Goal: Browse casually: Explore the website without a specific task or goal

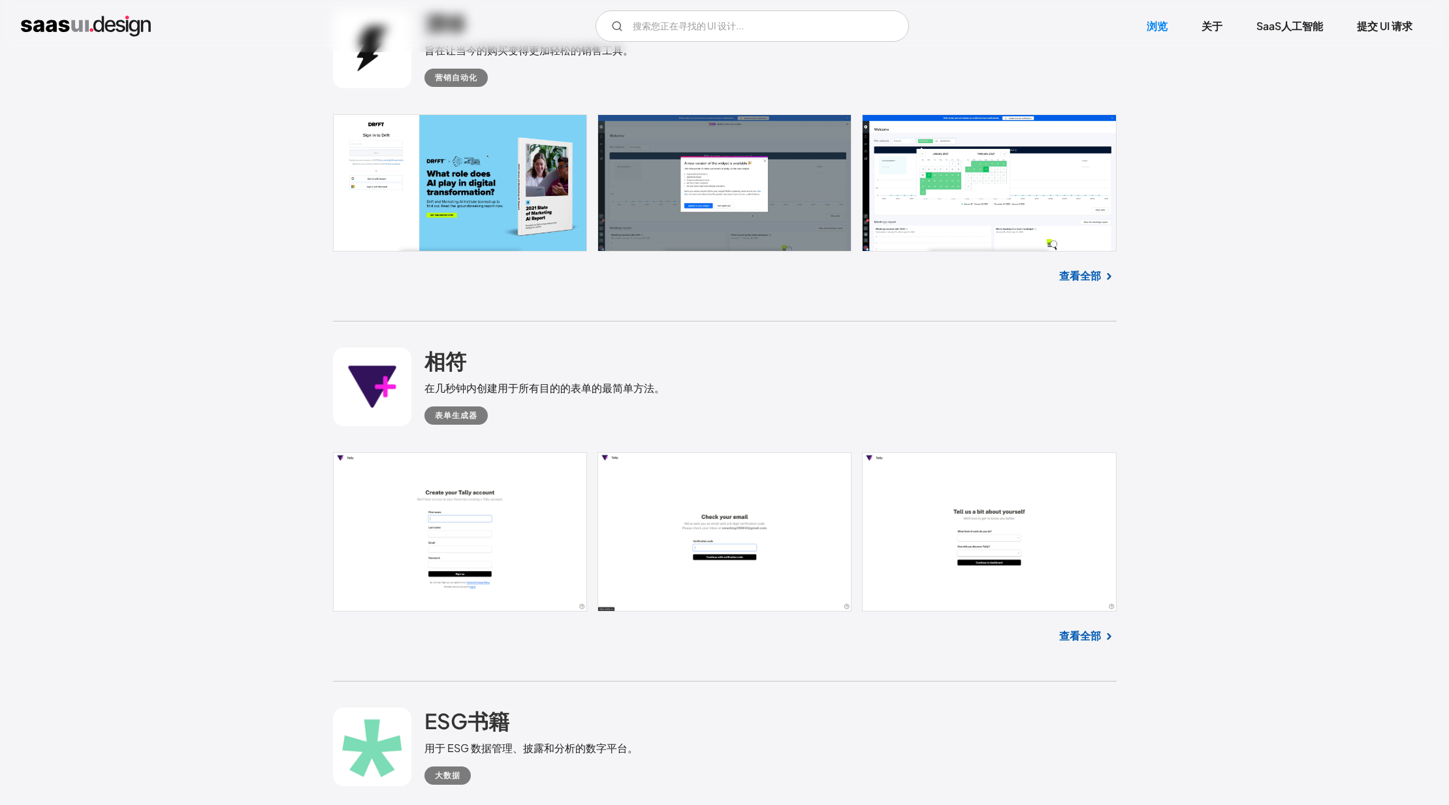
scroll to position [1679, 0]
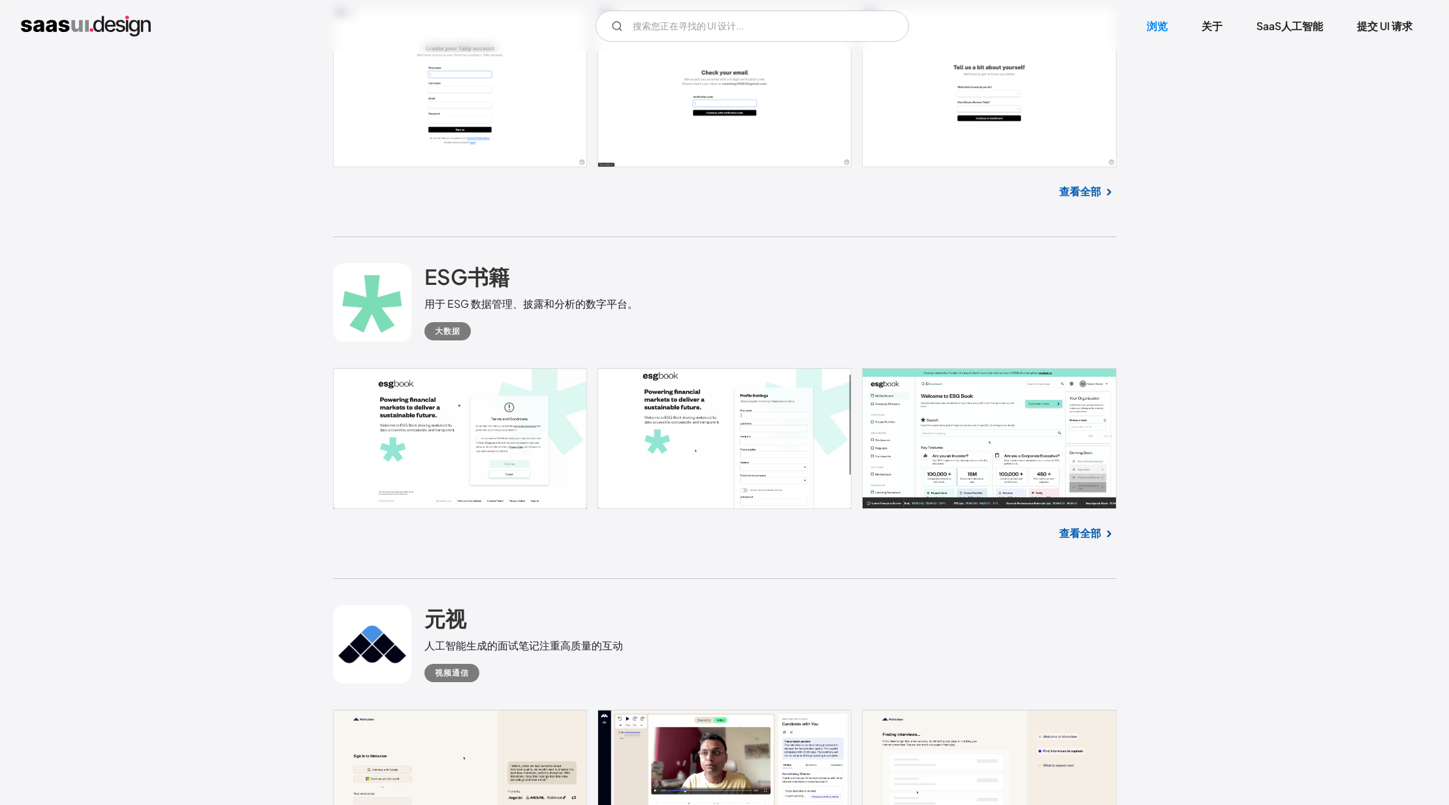
click at [1080, 534] on font "查看全部" at bounding box center [1081, 533] width 42 height 14
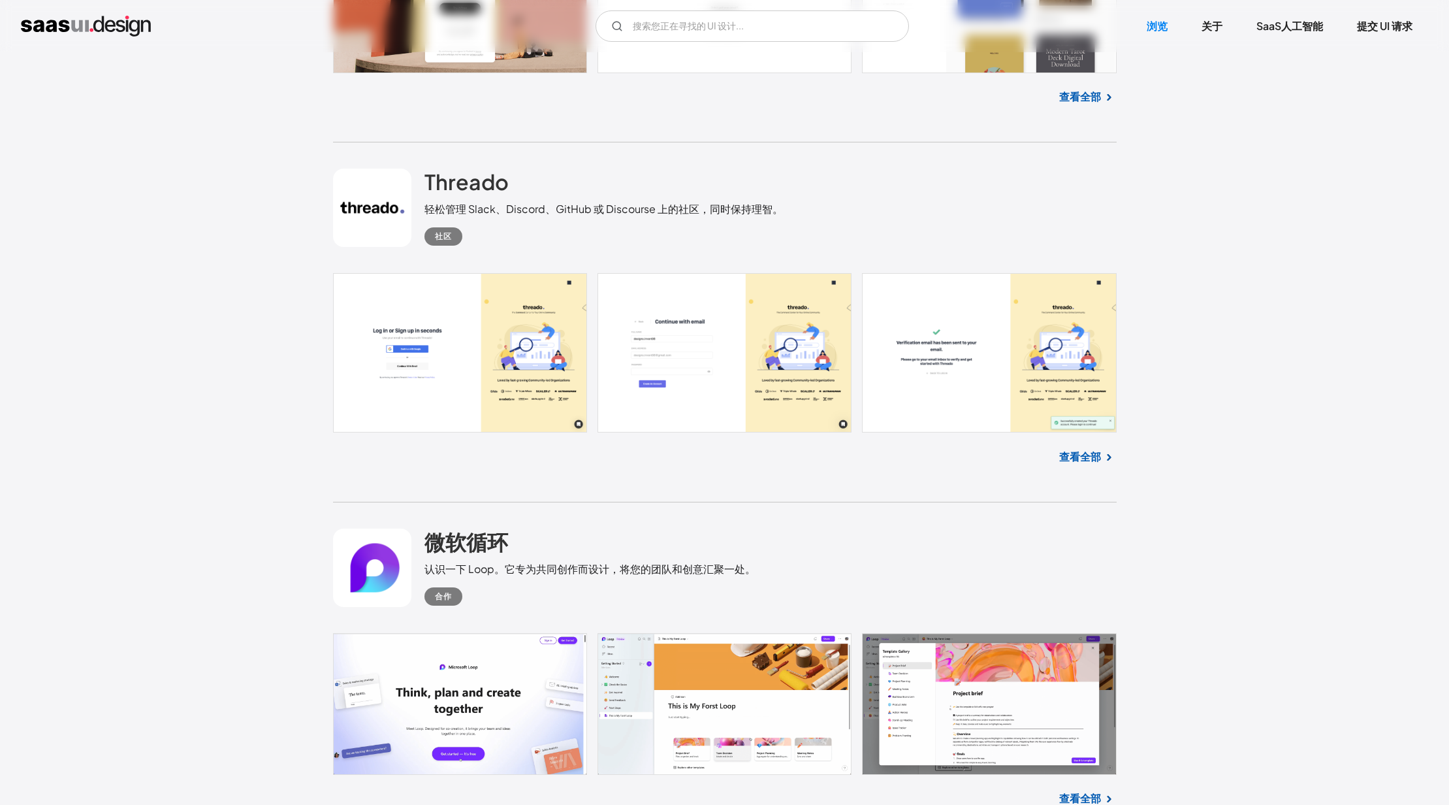
scroll to position [7258, 0]
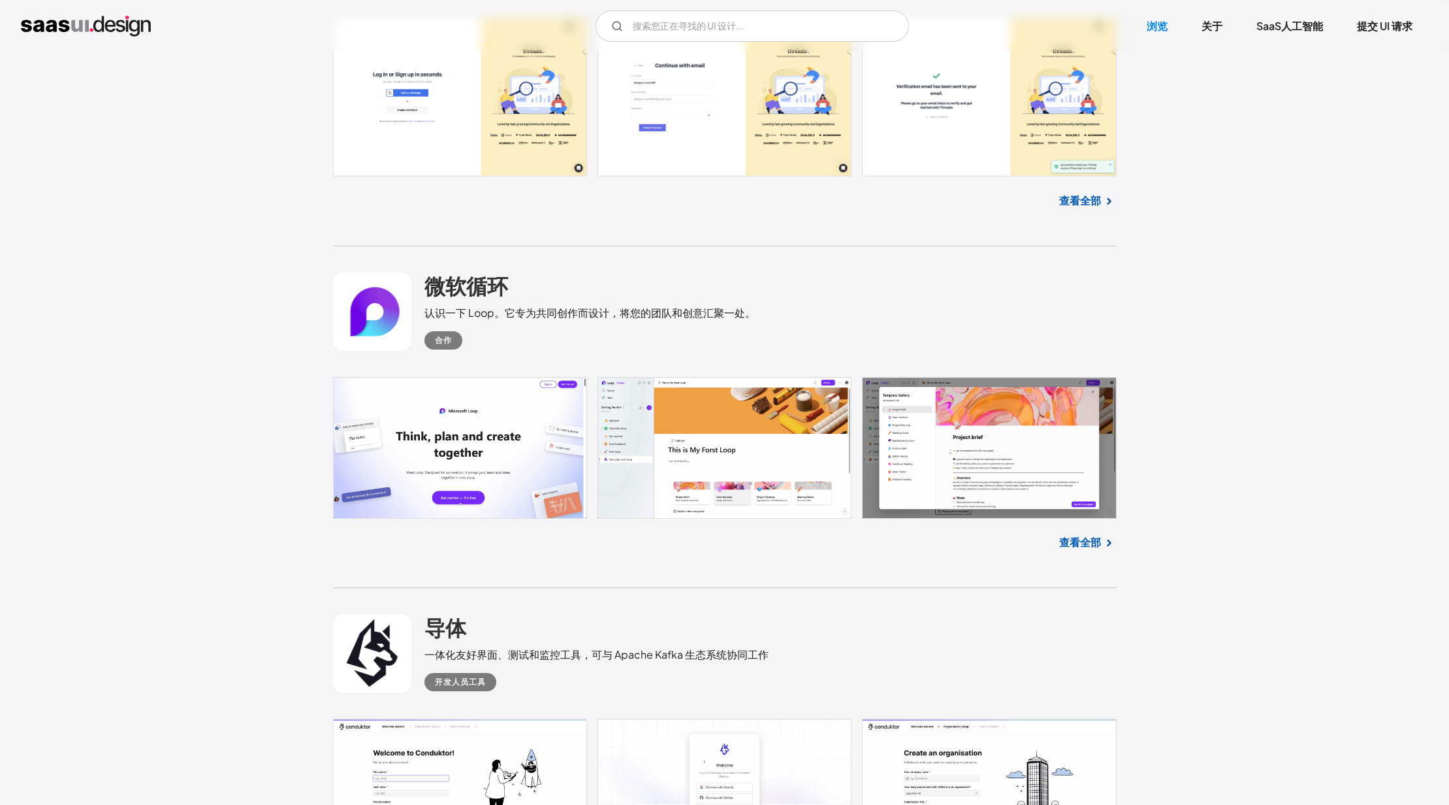
click at [1098, 546] on font "查看全部" at bounding box center [1081, 542] width 42 height 14
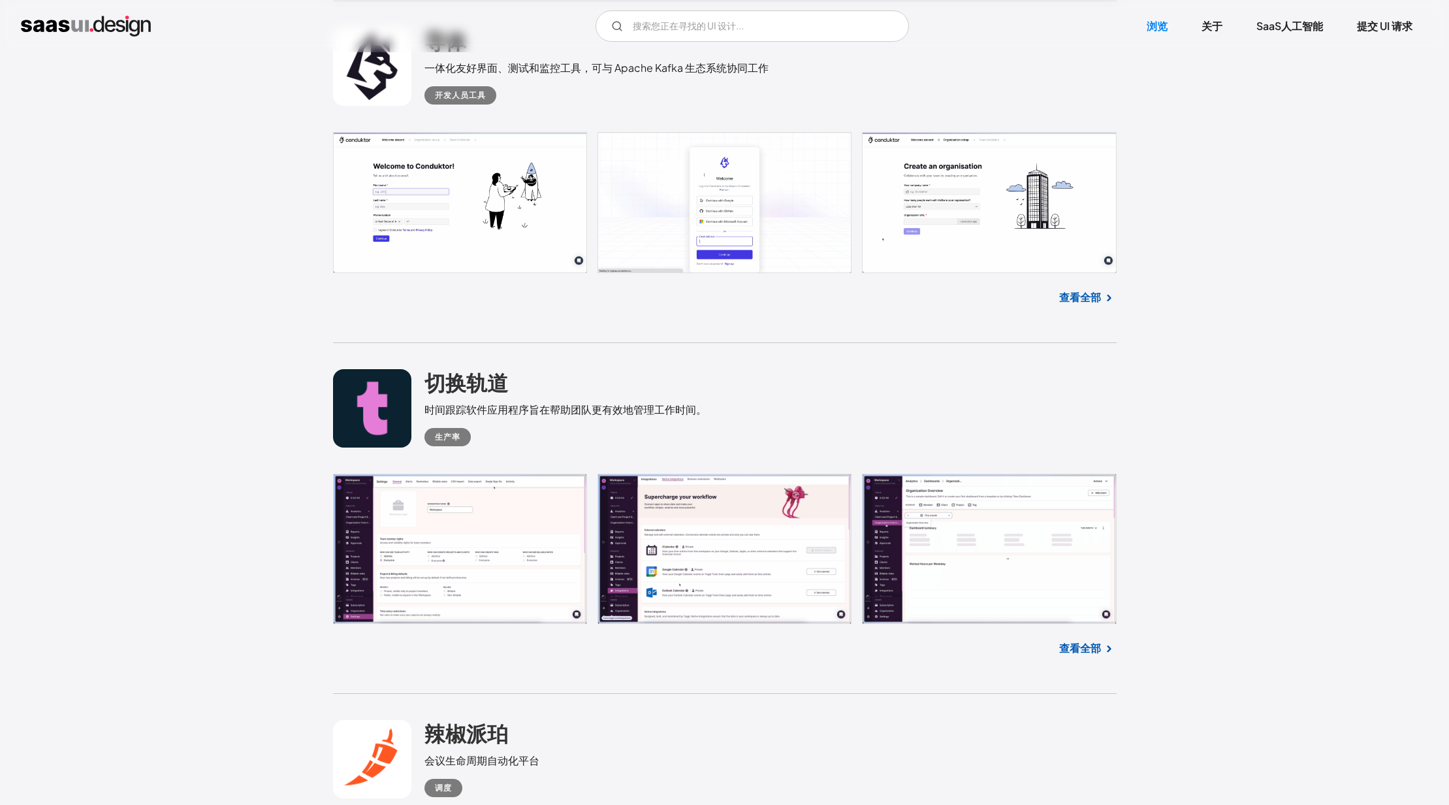
scroll to position [8132, 0]
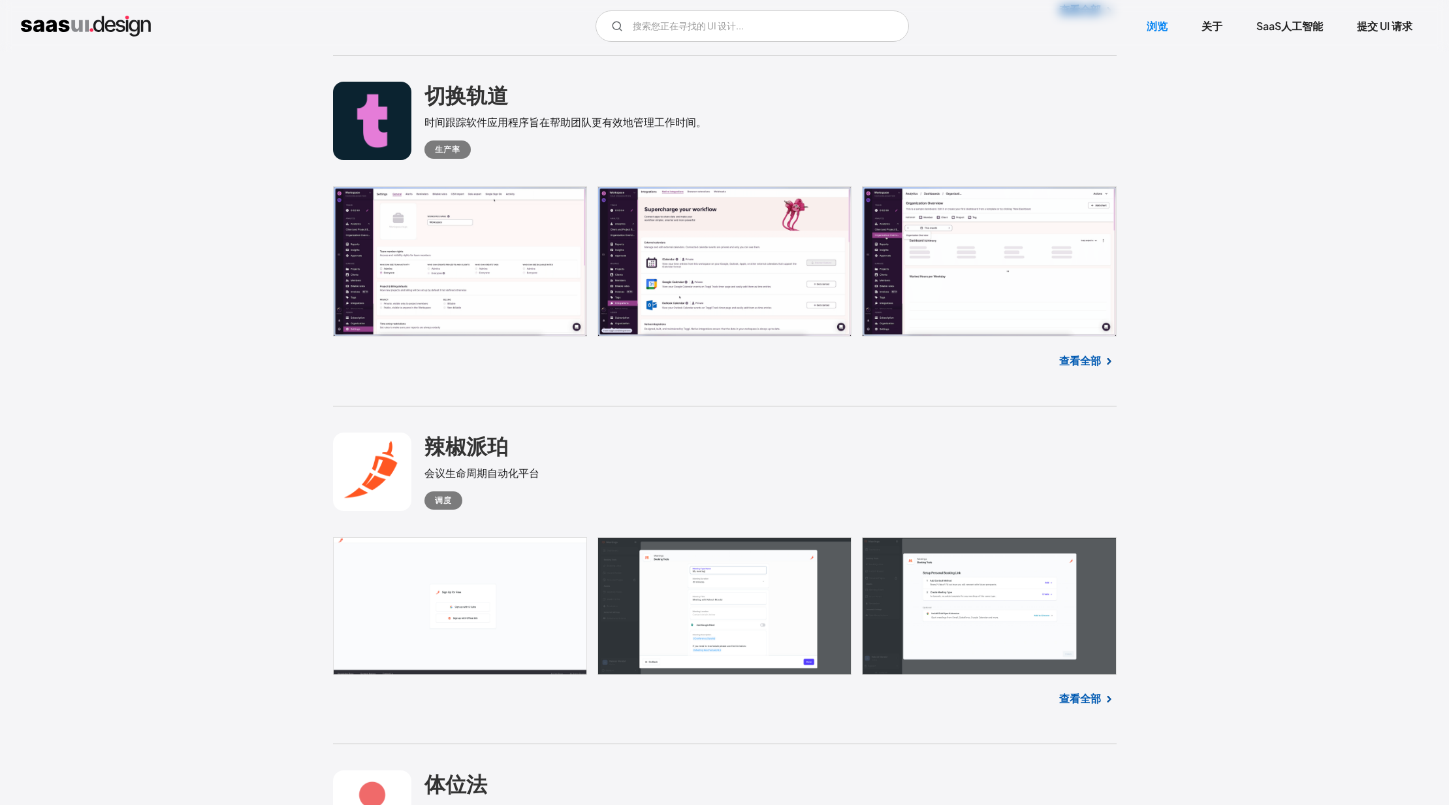
click at [1069, 359] on font "查看全部" at bounding box center [1081, 360] width 42 height 14
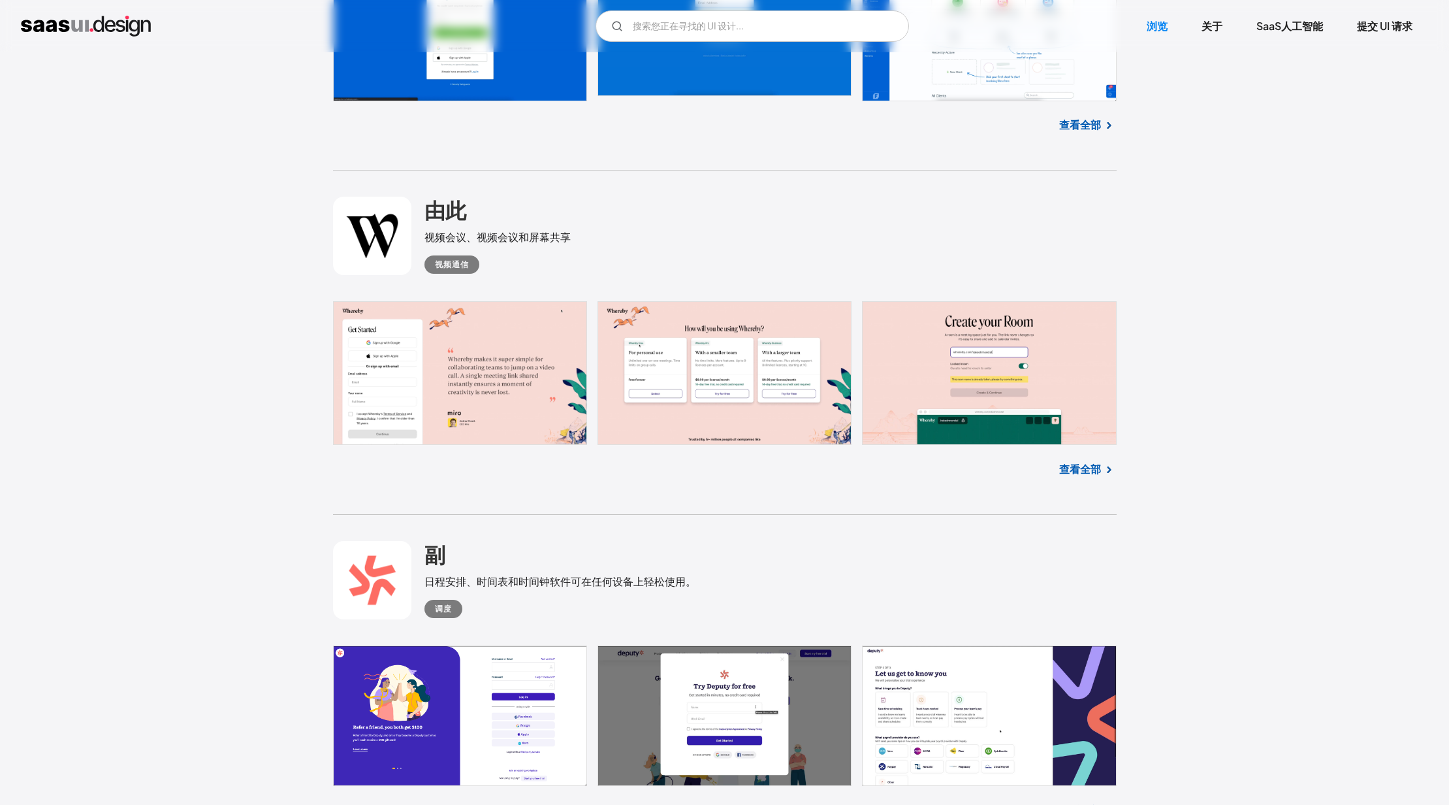
scroll to position [13096, 0]
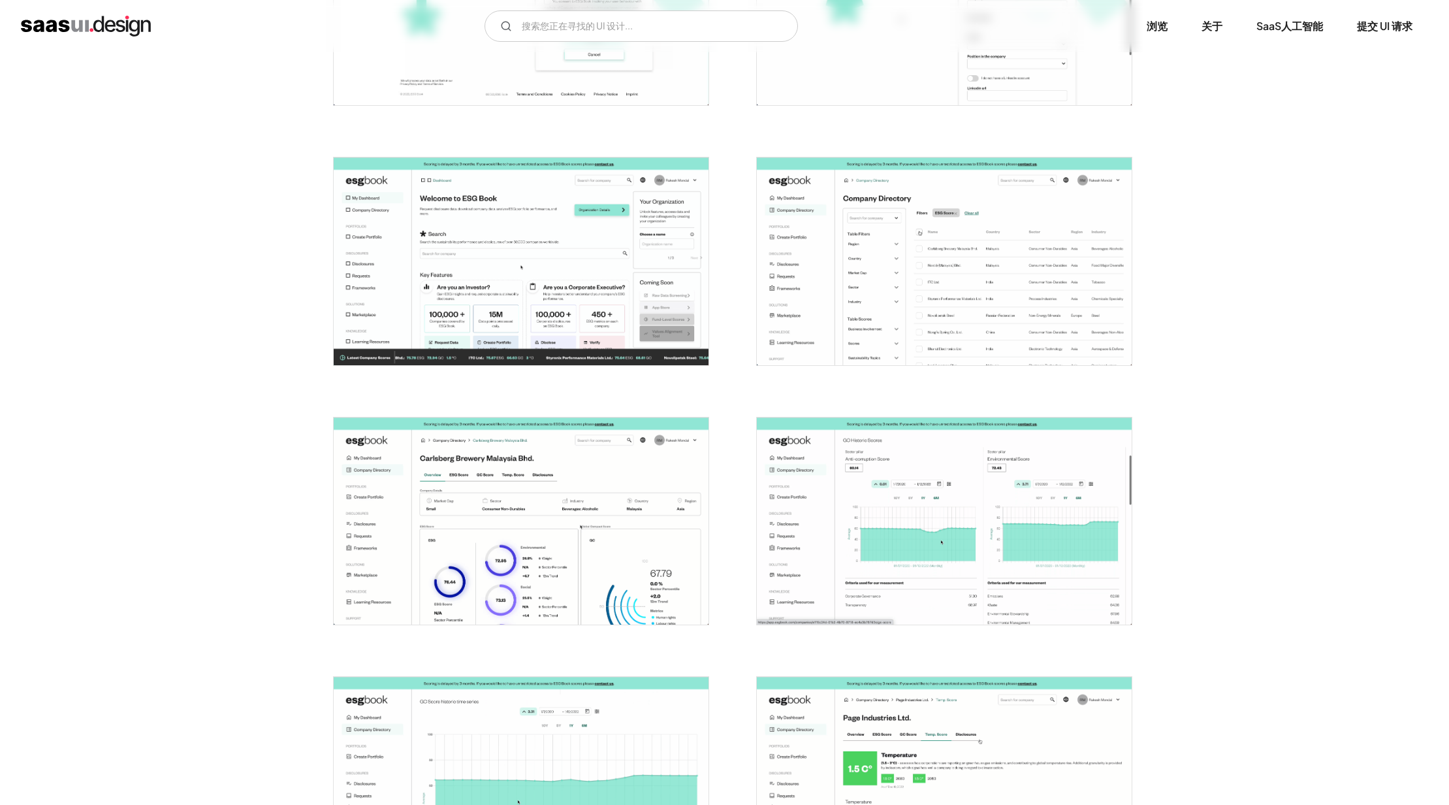
scroll to position [447, 0]
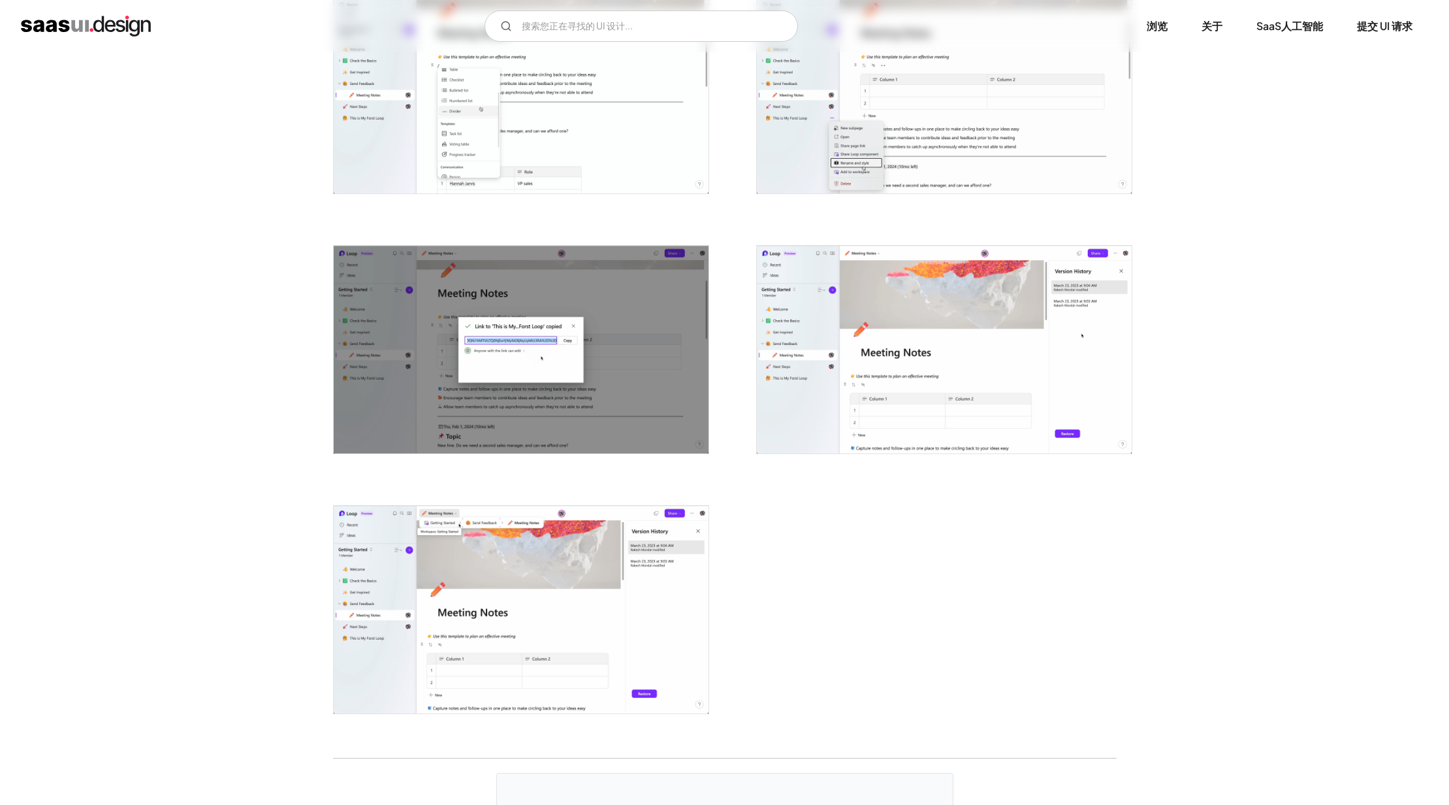
scroll to position [3302, 0]
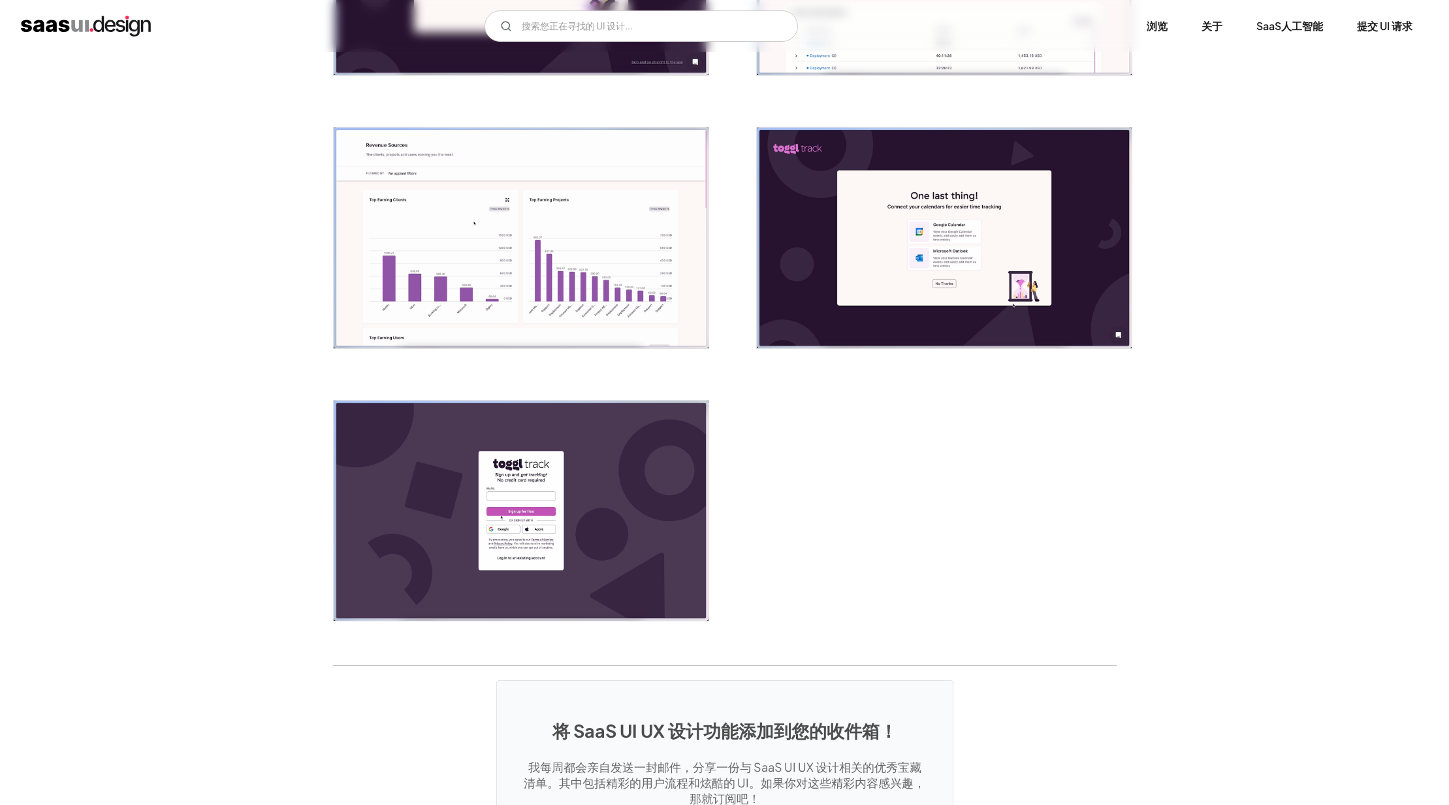
scroll to position [2215, 0]
